Goal: Transaction & Acquisition: Book appointment/travel/reservation

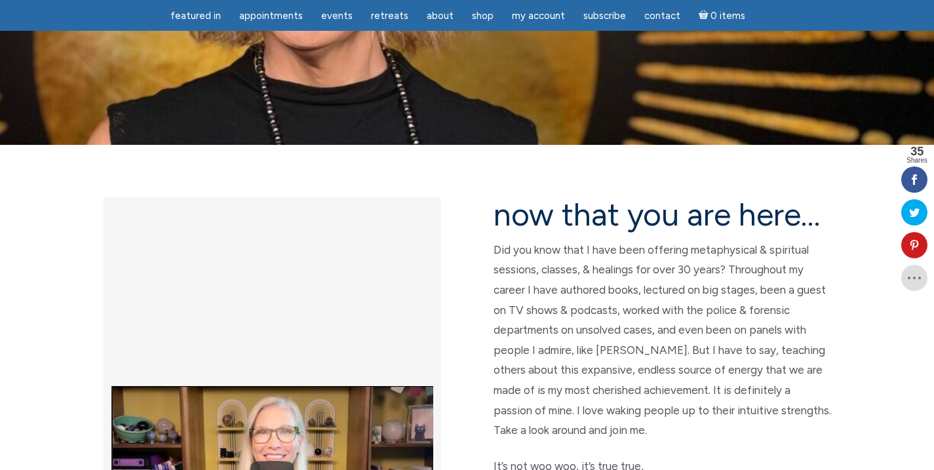
scroll to position [335, 0]
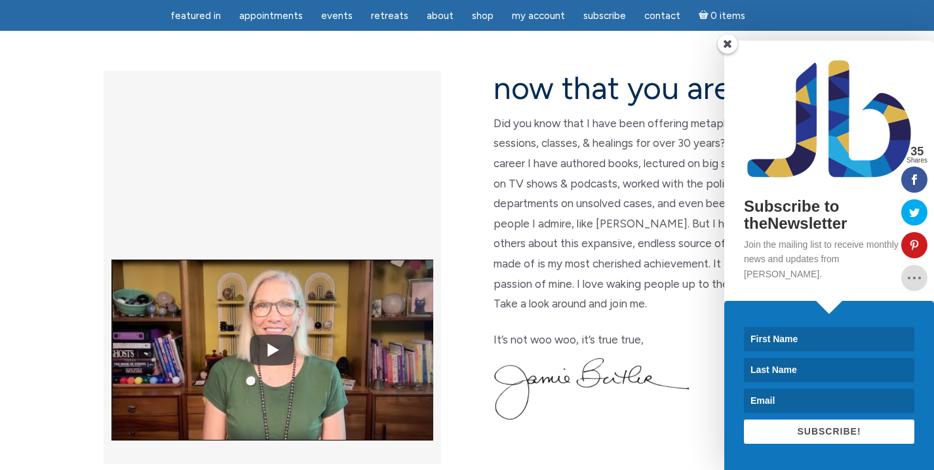
click at [729, 54] on span at bounding box center [727, 44] width 20 height 20
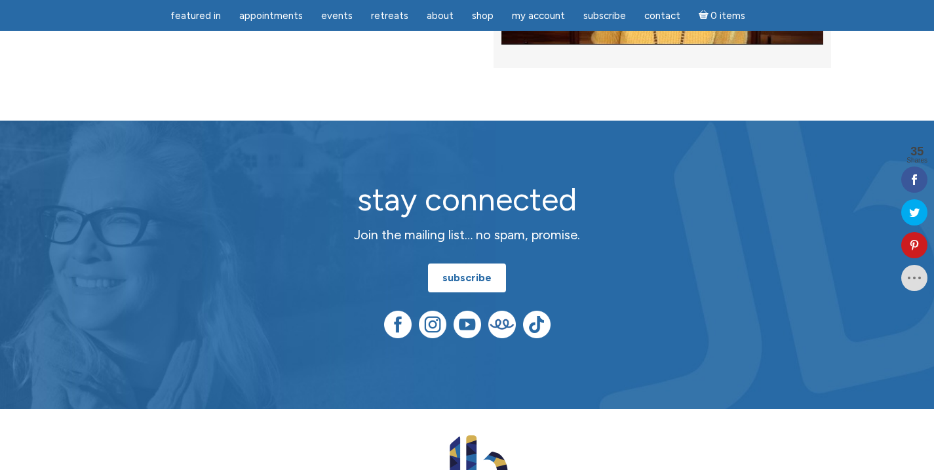
scroll to position [3499, 0]
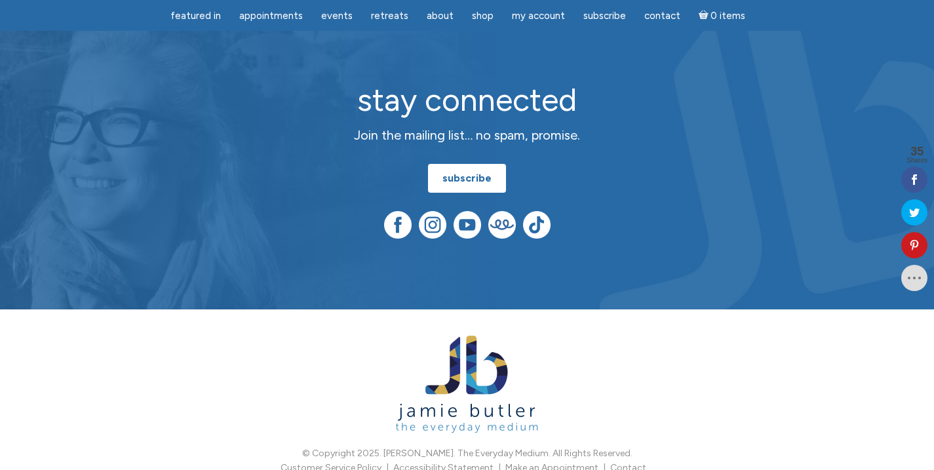
click at [326, 462] on link "Customer Service Policy" at bounding box center [330, 467] width 101 height 11
click at [456, 462] on link "Accessibility Statement" at bounding box center [443, 467] width 100 height 11
click at [588, 462] on link "Make an Appointment" at bounding box center [551, 467] width 93 height 11
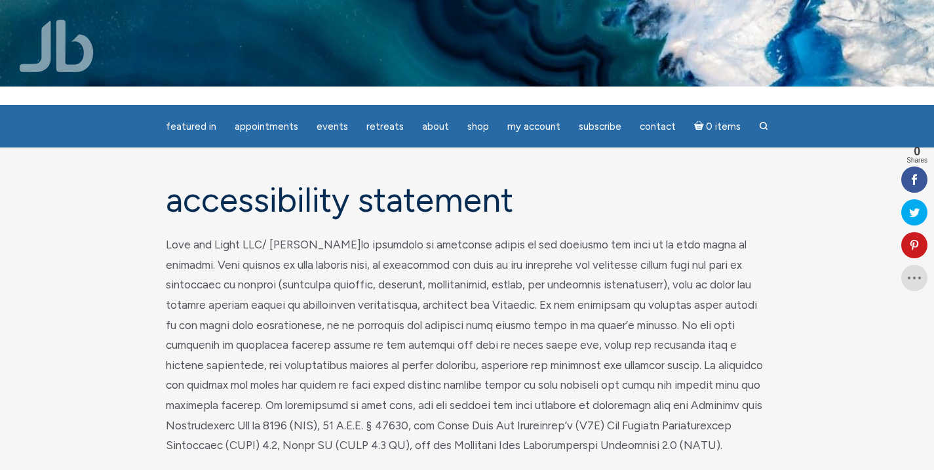
scroll to position [21, 0]
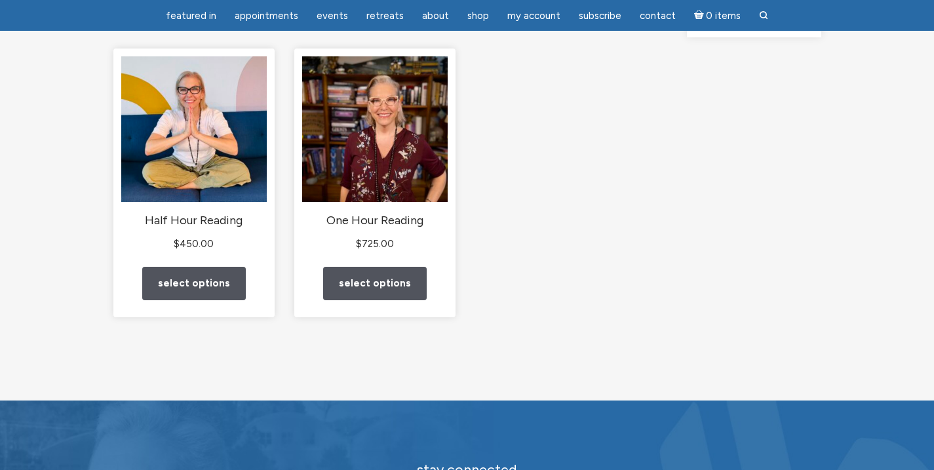
scroll to position [172, 0]
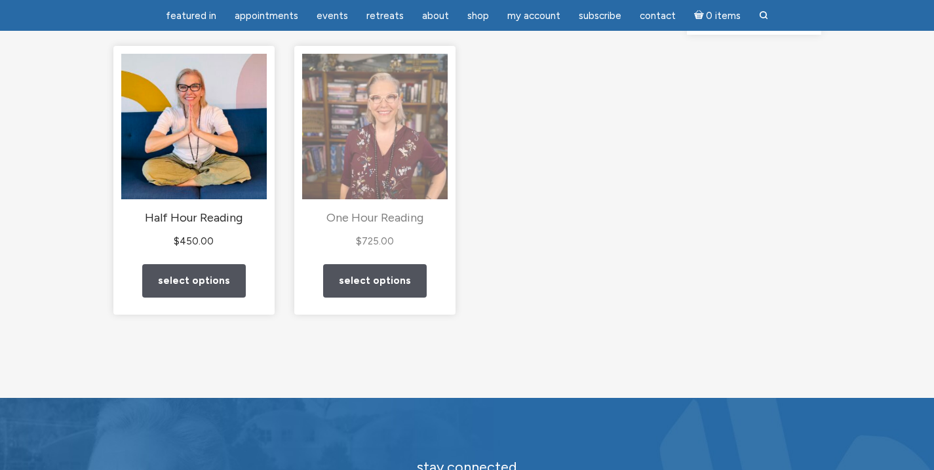
click at [400, 166] on img "main" at bounding box center [374, 126] width 145 height 145
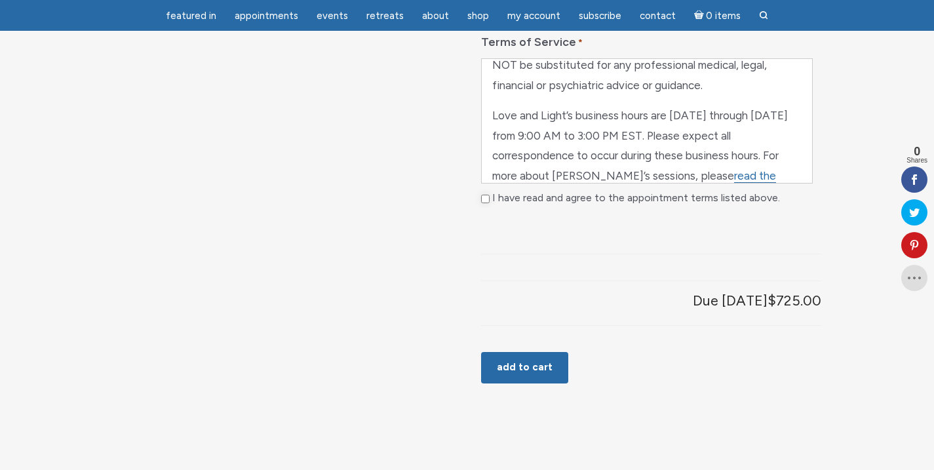
scroll to position [844, 0]
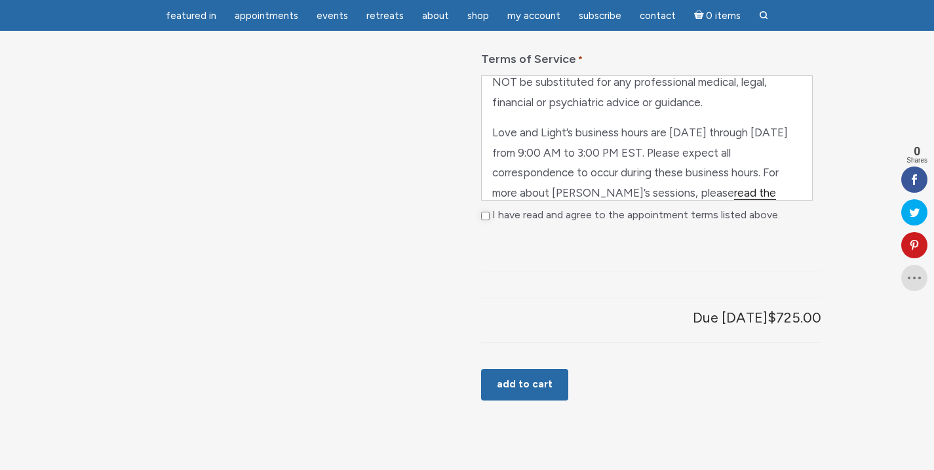
click at [753, 220] on link "read the sessions page" at bounding box center [634, 203] width 284 height 34
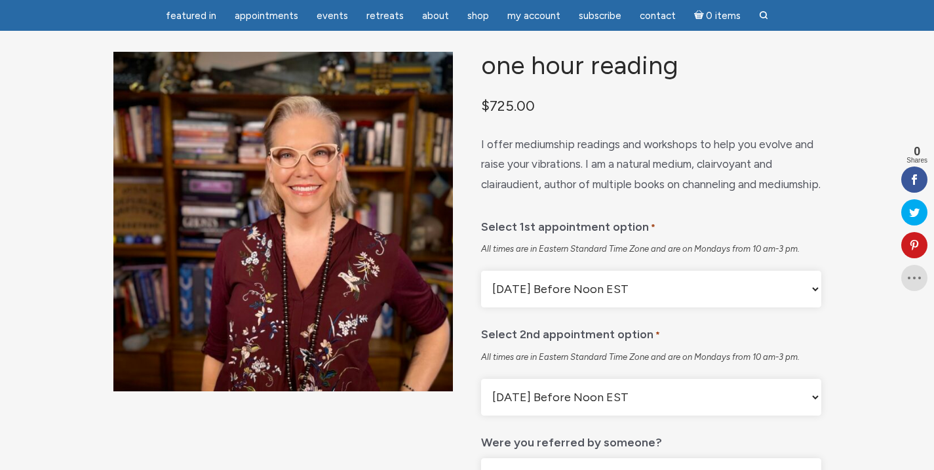
scroll to position [106, 0]
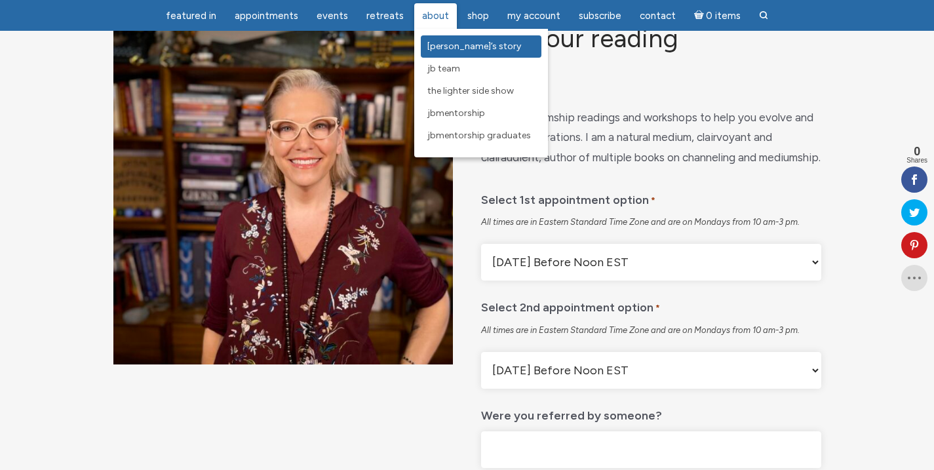
click at [434, 48] on span "[PERSON_NAME]’s Story" at bounding box center [474, 46] width 94 height 11
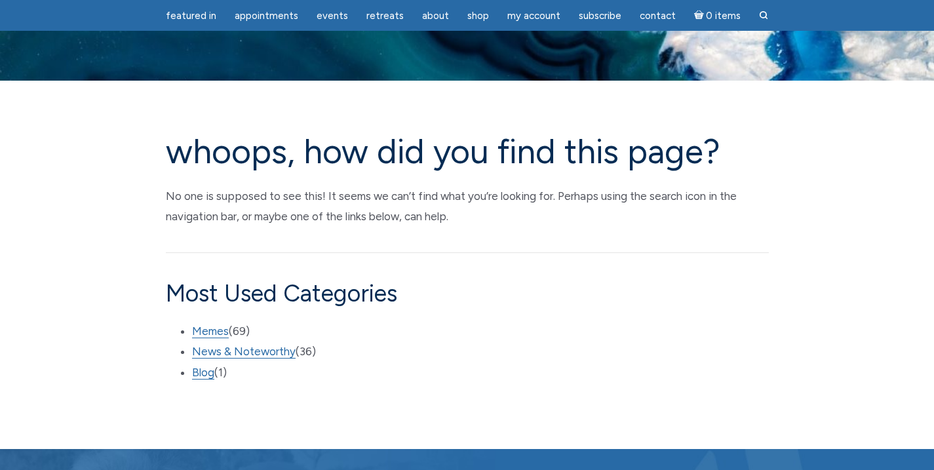
scroll to position [46, 0]
